Goal: Check status: Check status

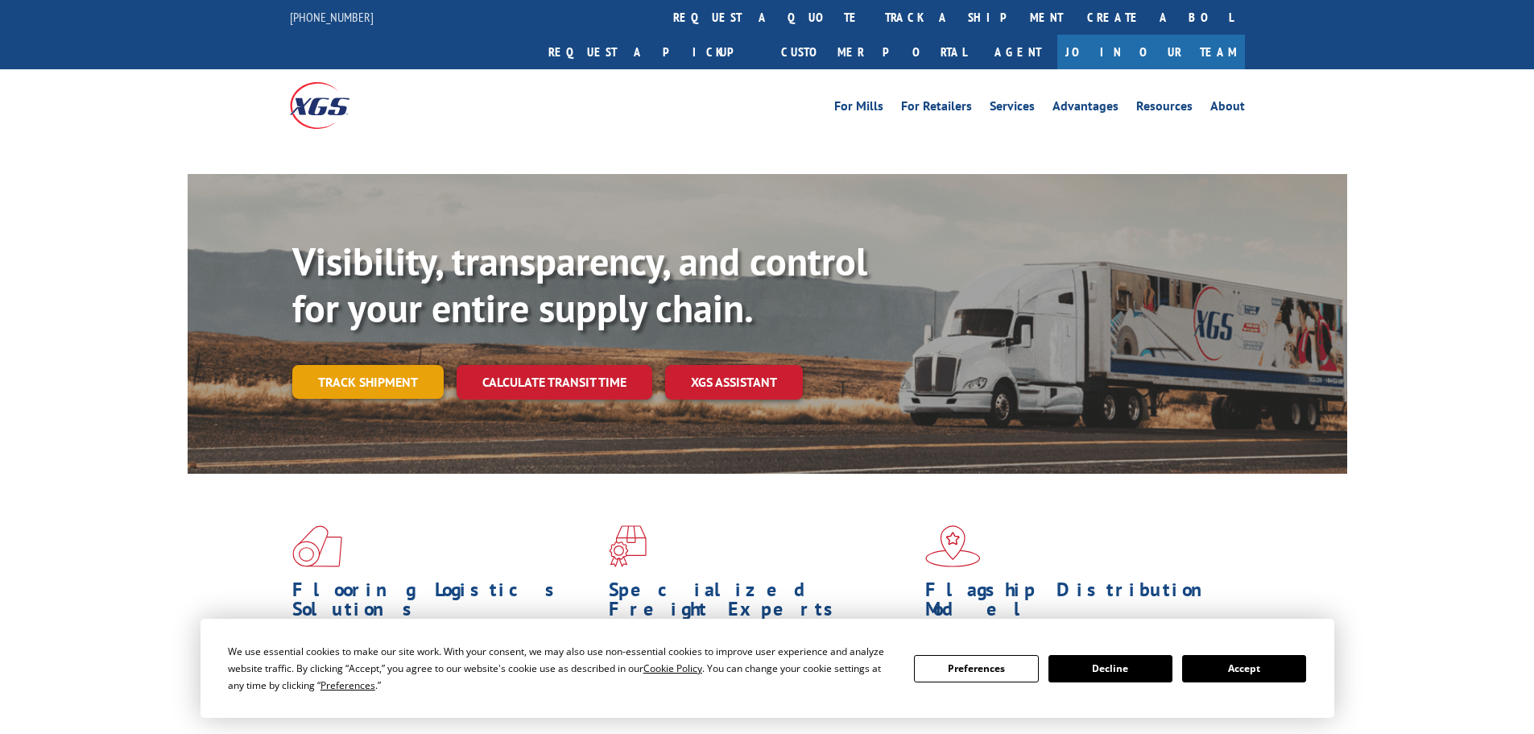
click at [364, 365] on link "Track shipment" at bounding box center [367, 382] width 151 height 34
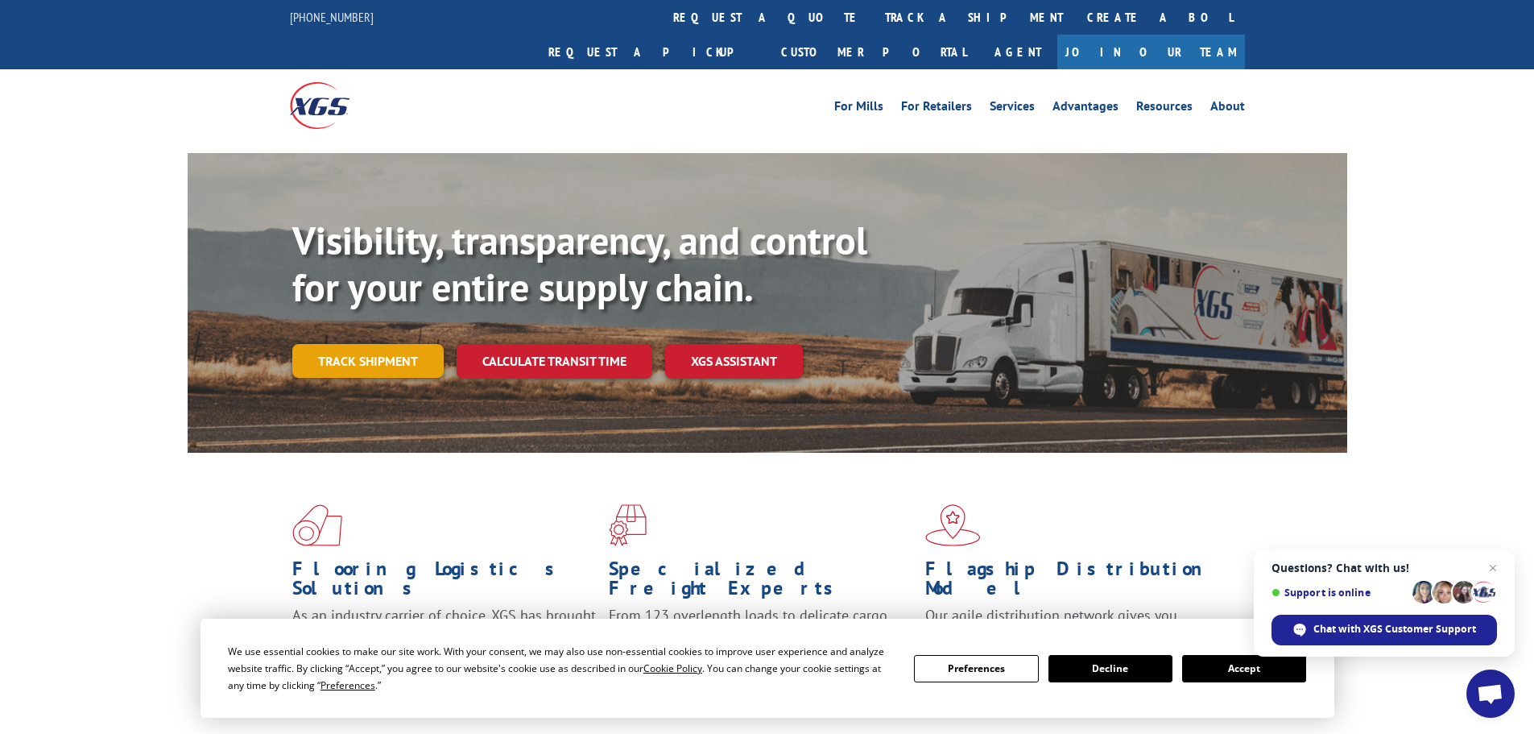
click at [385, 344] on link "Track shipment" at bounding box center [367, 361] width 151 height 34
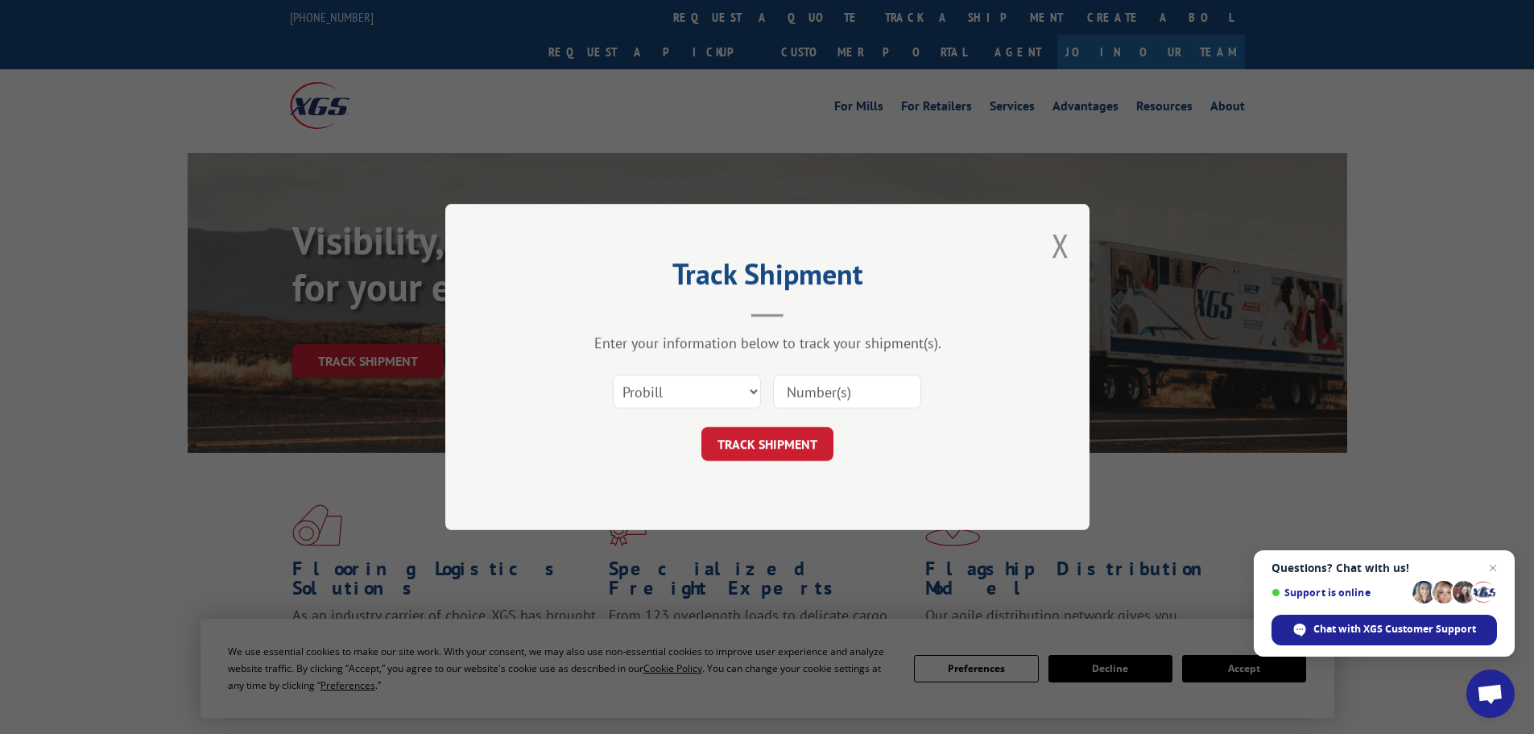
click at [864, 387] on input at bounding box center [847, 392] width 148 height 34
paste input "641061874"
type input "641061874"
click at [734, 433] on button "TRACK SHIPMENT" at bounding box center [767, 444] width 132 height 34
